Goal: Navigation & Orientation: Find specific page/section

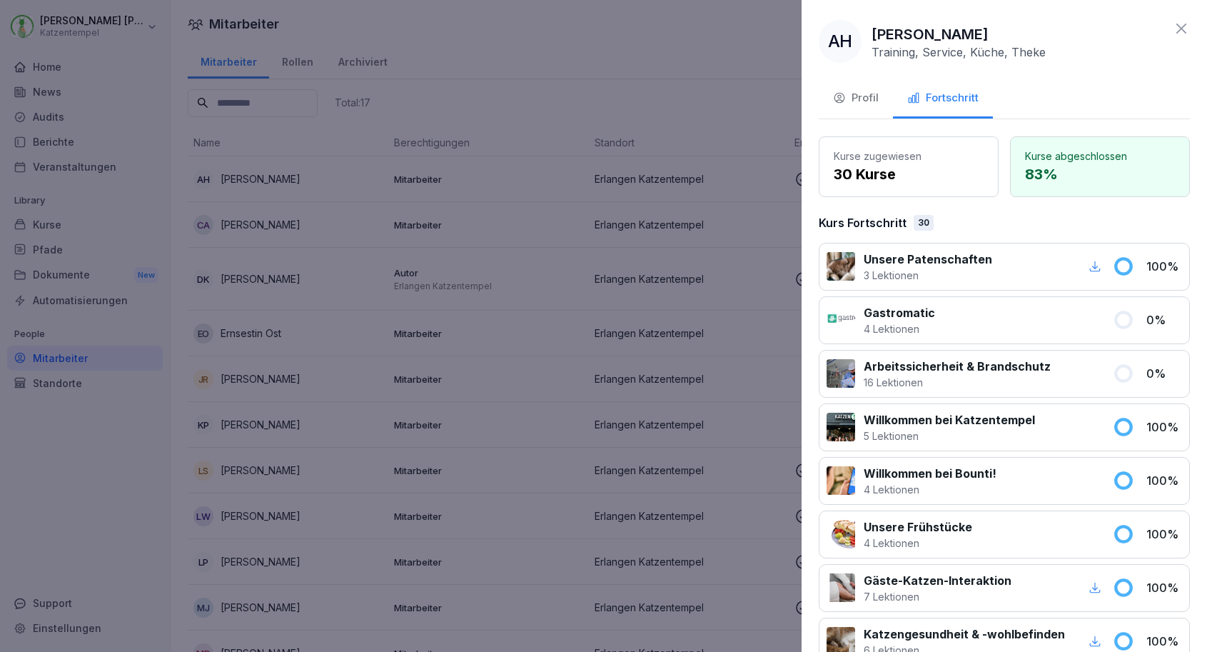
click at [604, 25] on div at bounding box center [603, 326] width 1207 height 652
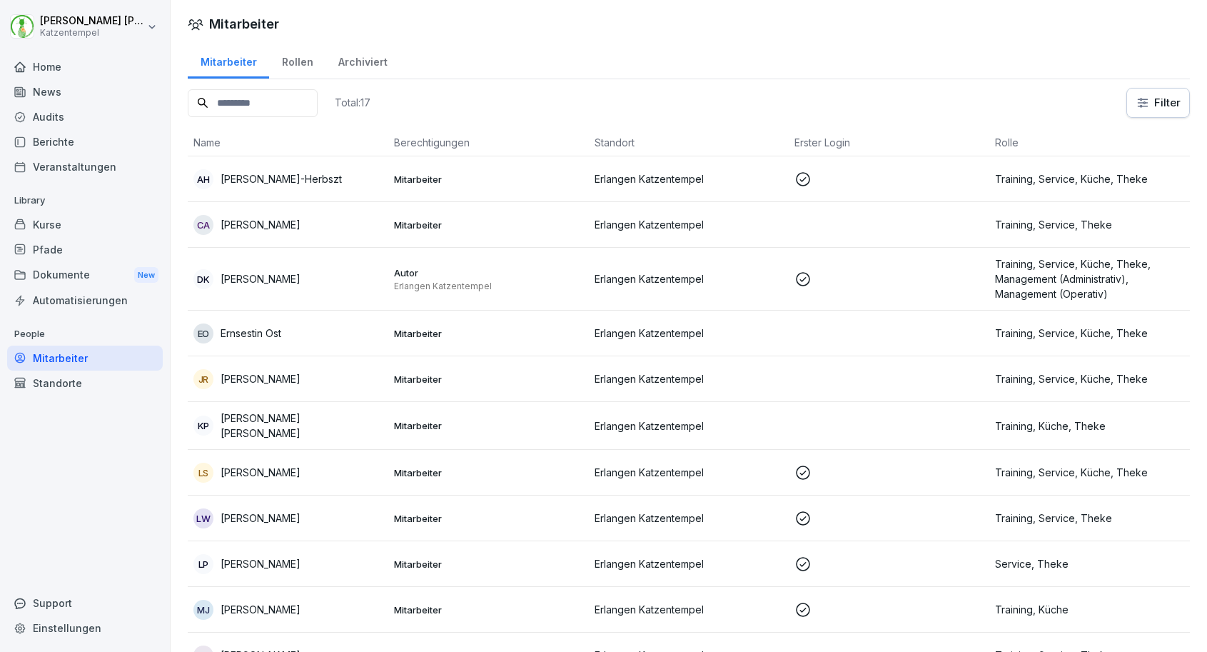
click at [94, 66] on div "Home" at bounding box center [85, 66] width 156 height 25
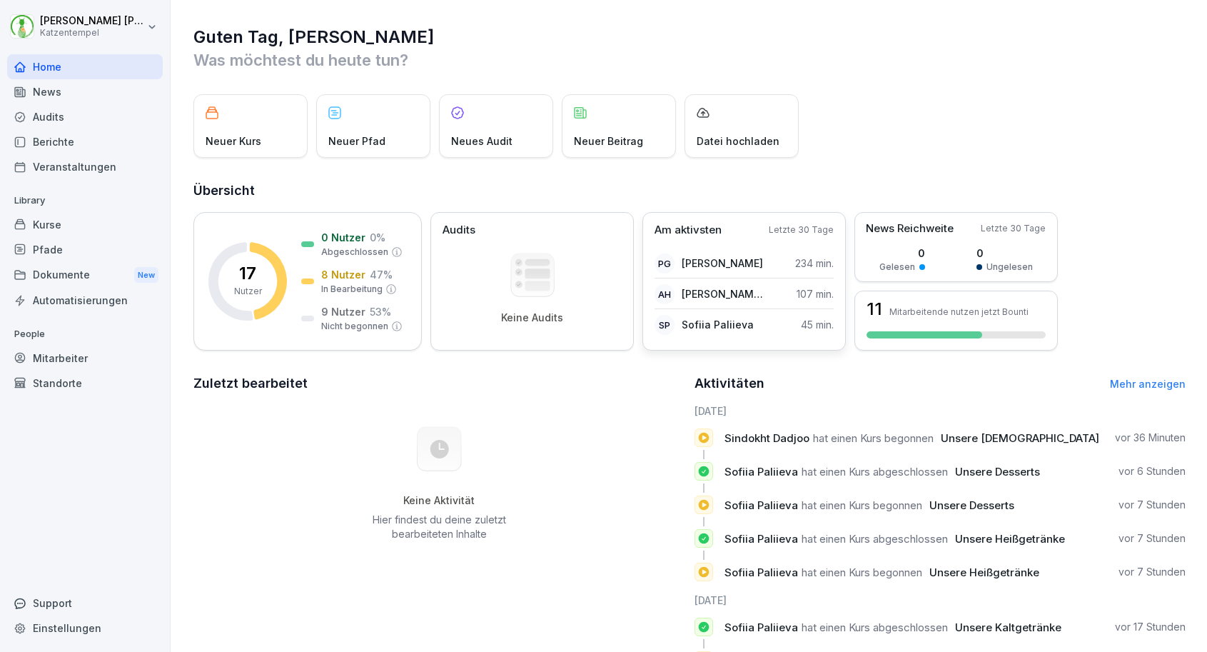
click at [723, 299] on p "[PERSON_NAME]-Herbszt" at bounding box center [723, 293] width 82 height 15
click at [723, 293] on p "[PERSON_NAME]-Herbszt" at bounding box center [723, 293] width 82 height 15
click at [103, 250] on div "Pfade" at bounding box center [85, 249] width 156 height 25
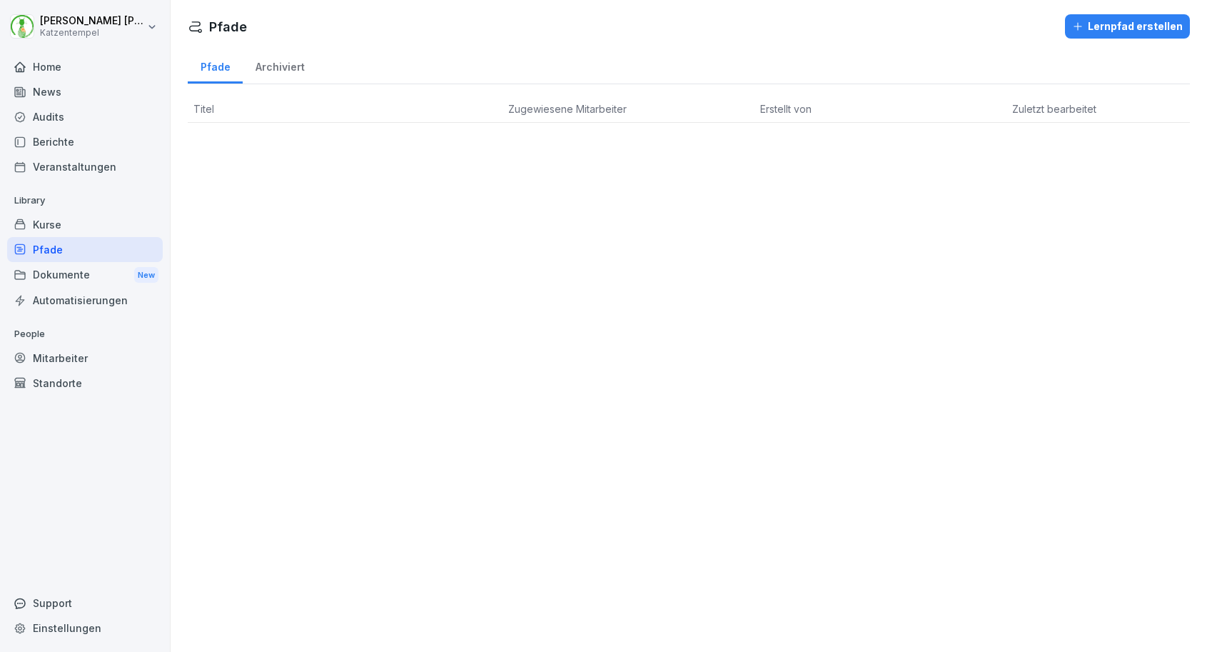
click at [78, 229] on div "Kurse" at bounding box center [85, 224] width 156 height 25
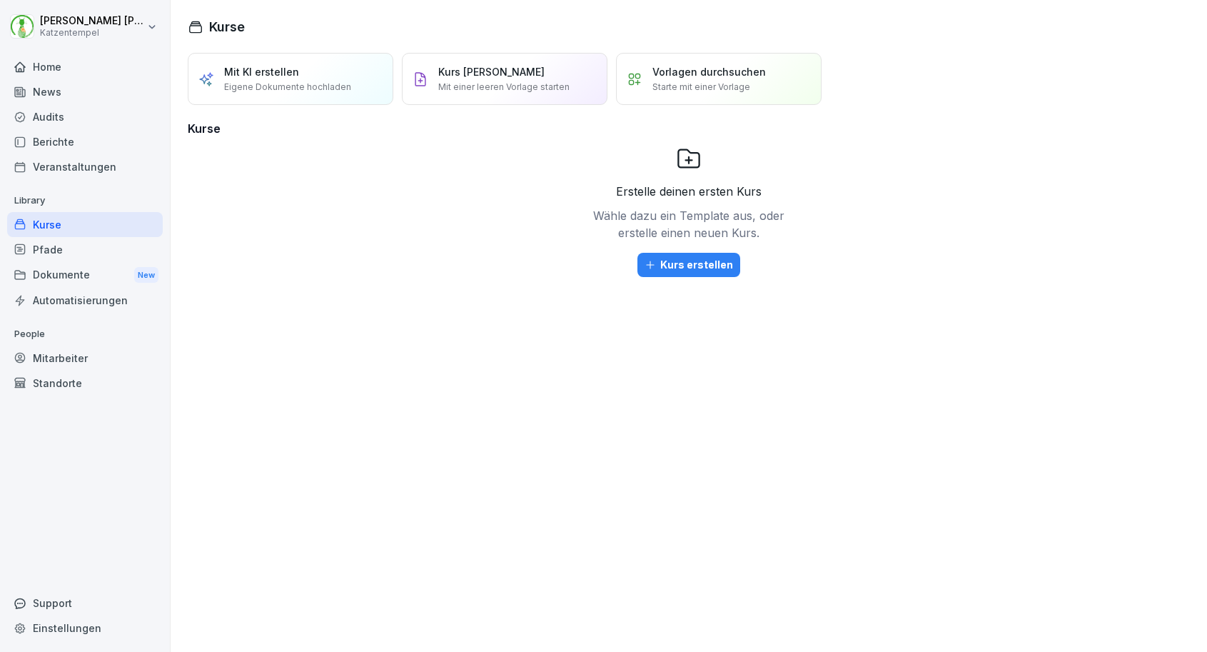
click at [81, 243] on div "Pfade" at bounding box center [85, 249] width 156 height 25
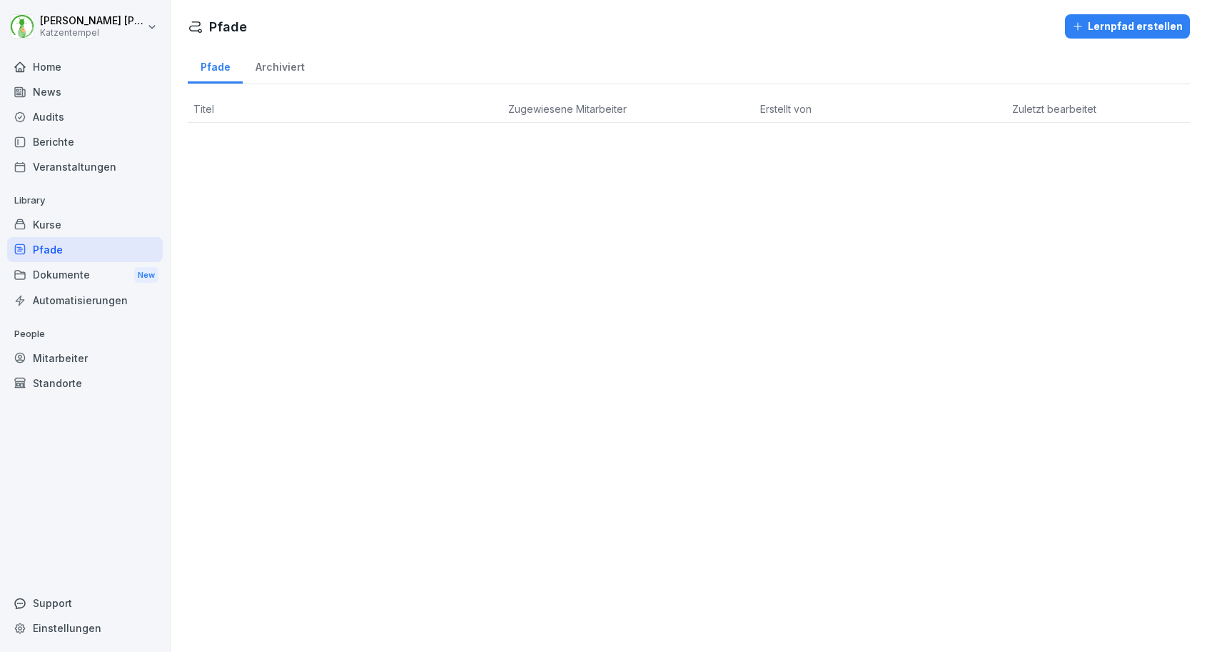
click at [294, 99] on th "Titel" at bounding box center [345, 109] width 315 height 27
click at [70, 356] on div "Mitarbeiter" at bounding box center [85, 358] width 156 height 25
